Goal: Navigation & Orientation: Find specific page/section

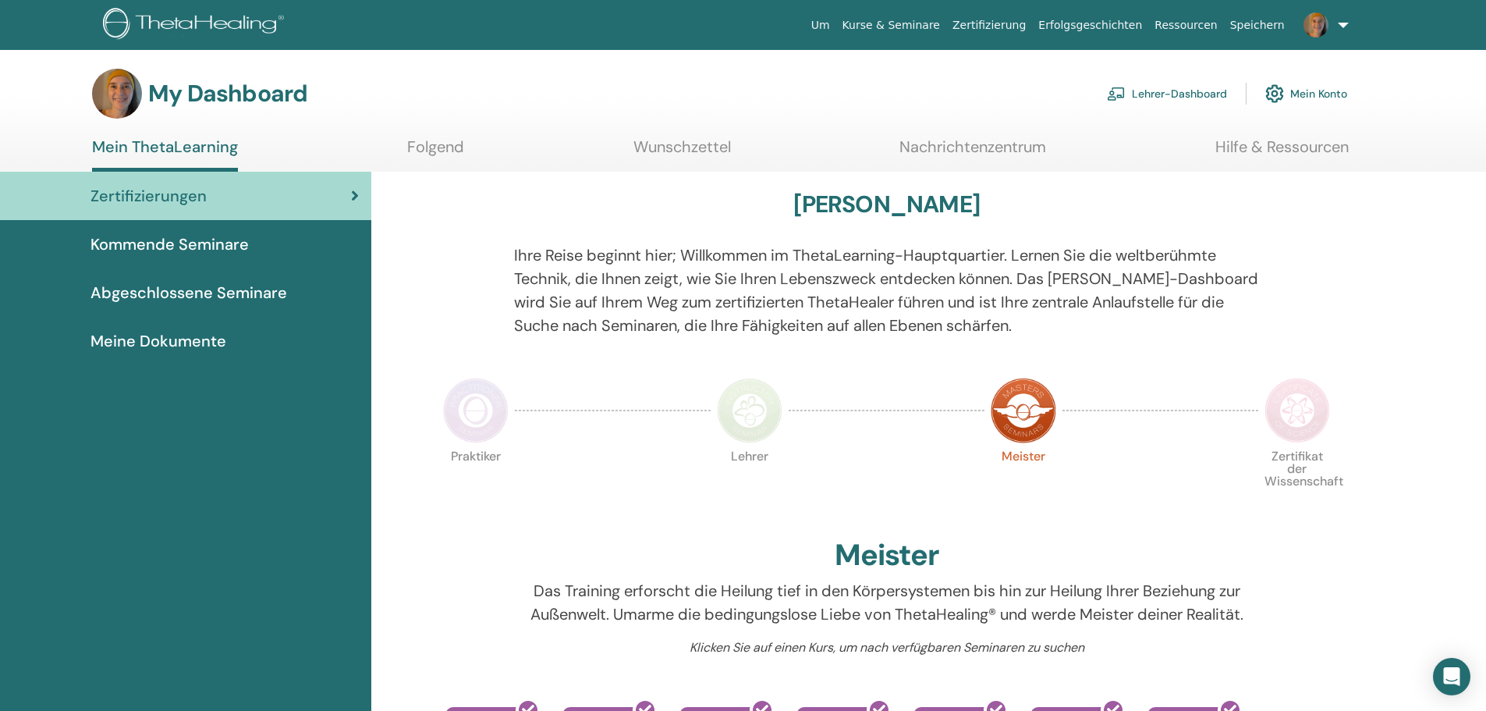
click at [1187, 96] on link "Lehrer-Dashboard" at bounding box center [1167, 93] width 120 height 34
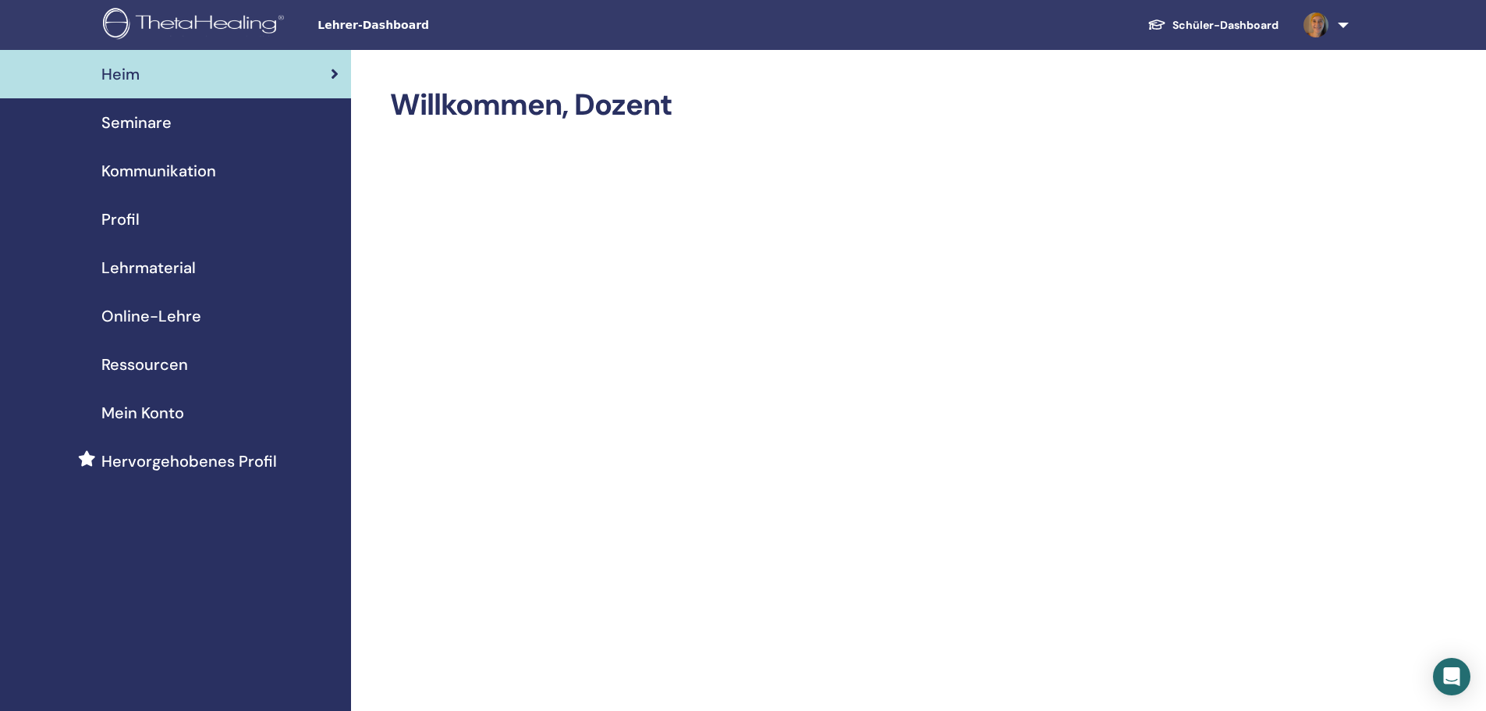
click at [131, 223] on span "Profil" at bounding box center [120, 219] width 38 height 23
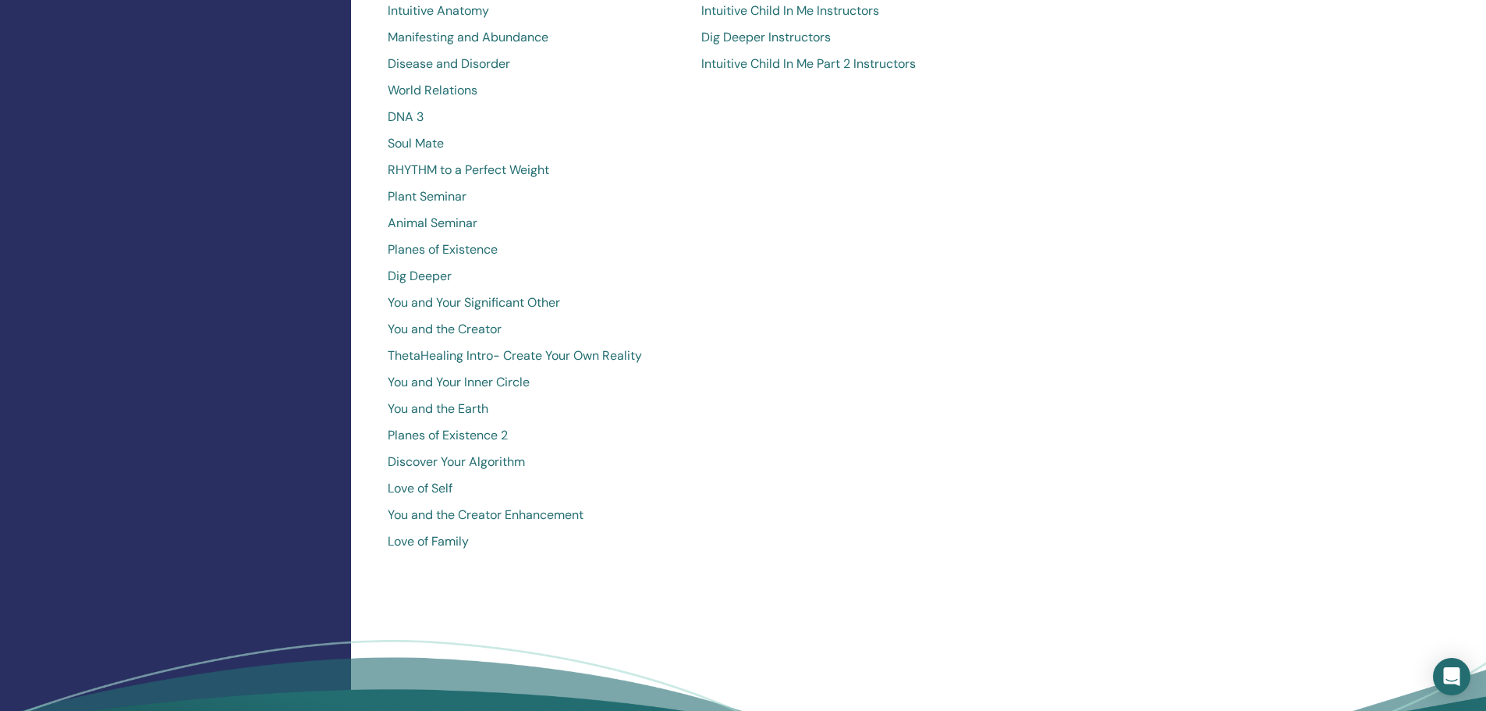
scroll to position [702, 0]
